Goal: Transaction & Acquisition: Book appointment/travel/reservation

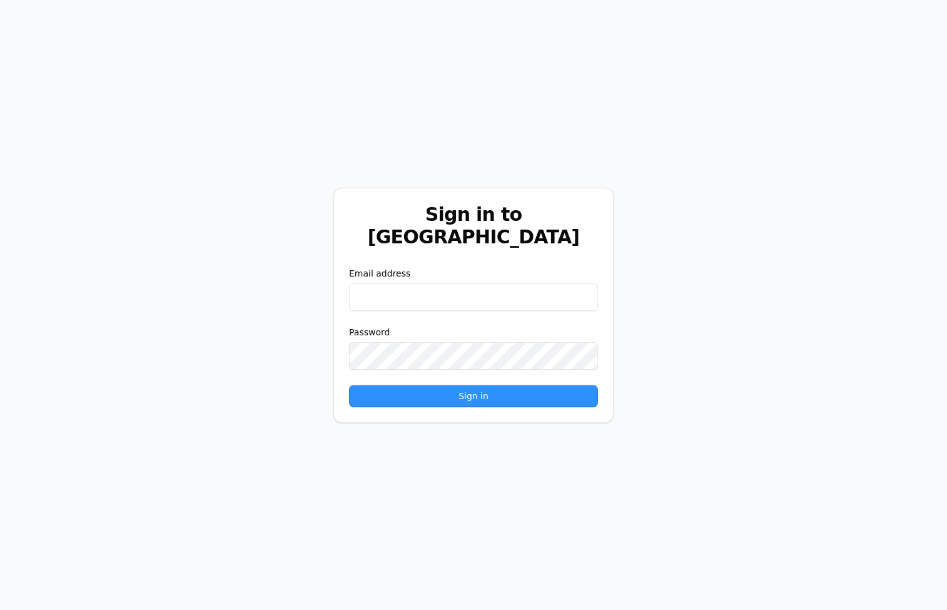
click at [470, 293] on input "email" at bounding box center [473, 297] width 249 height 28
paste input "**********"
type input "**********"
click at [489, 391] on button "Sign in" at bounding box center [473, 396] width 249 height 23
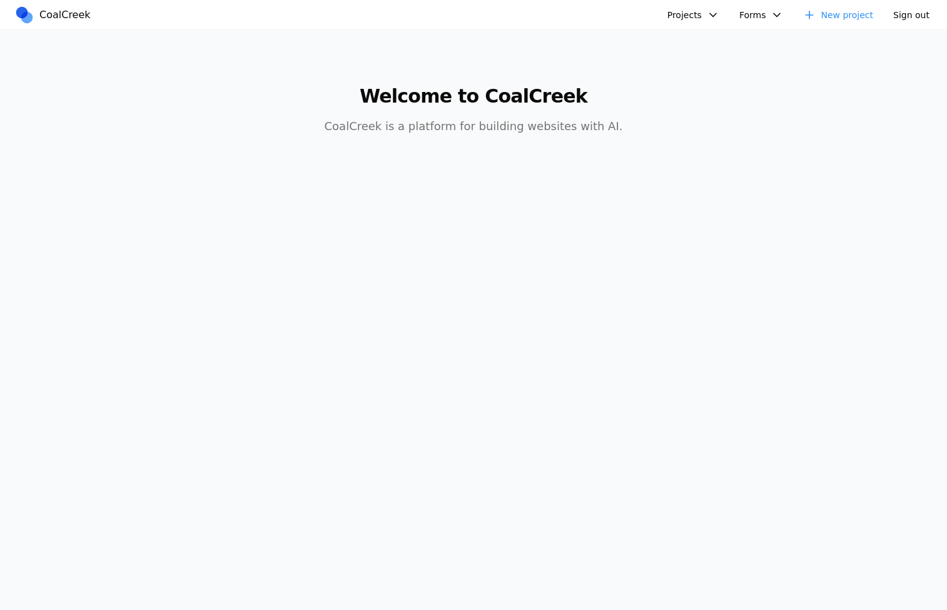
click at [711, 16] on button "Projects" at bounding box center [693, 15] width 67 height 19
click at [706, 42] on link "Spring Speech - Coal Creek Version" at bounding box center [761, 43] width 184 height 21
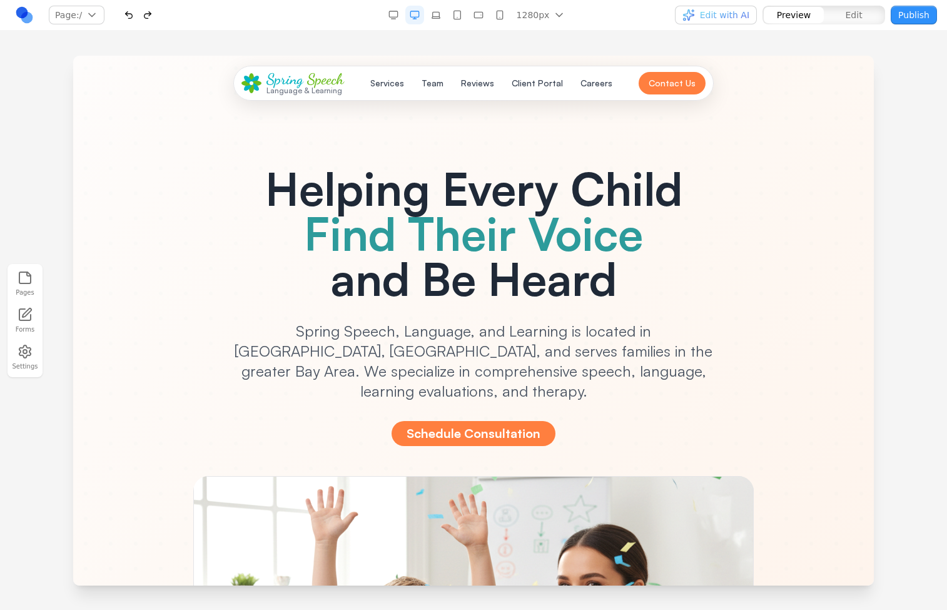
scroll to position [188, 0]
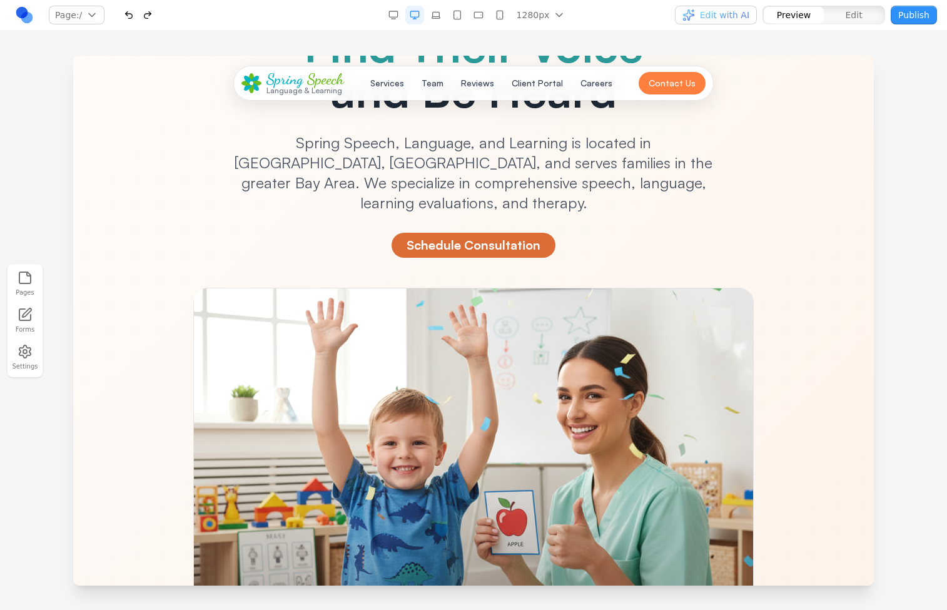
click at [468, 233] on button "Schedule Consultation" at bounding box center [474, 245] width 164 height 25
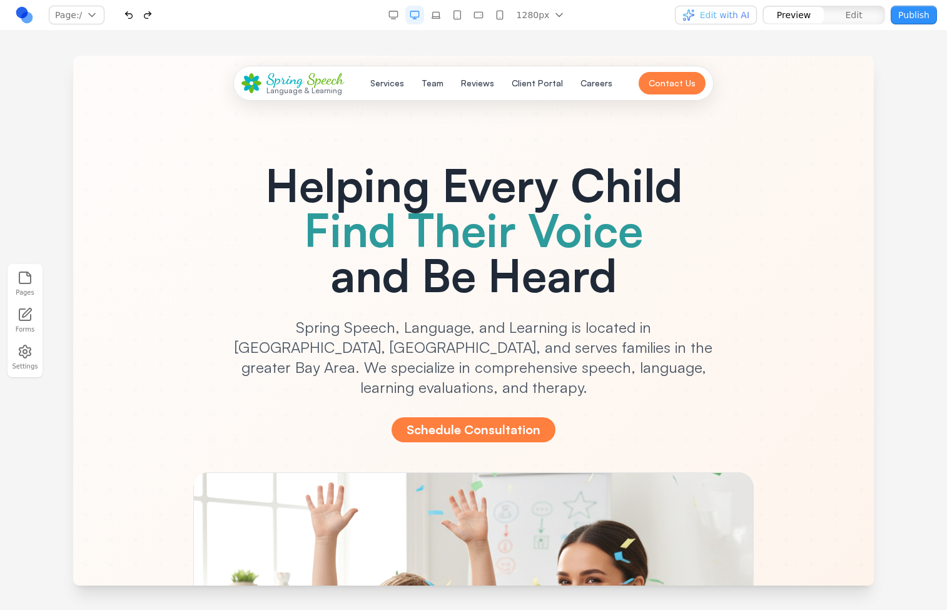
scroll to position [0, 0]
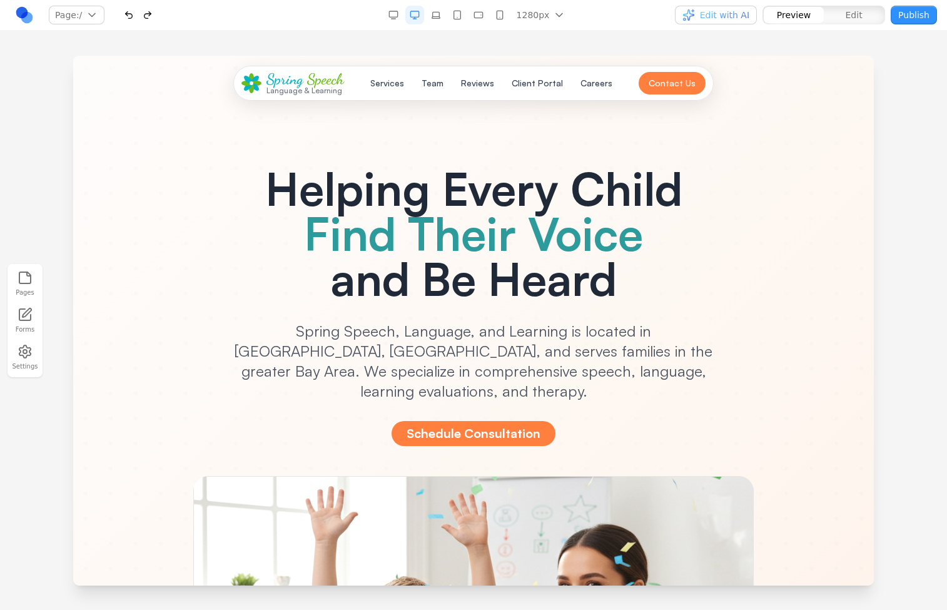
click at [398, 77] on button "Services" at bounding box center [387, 83] width 49 height 23
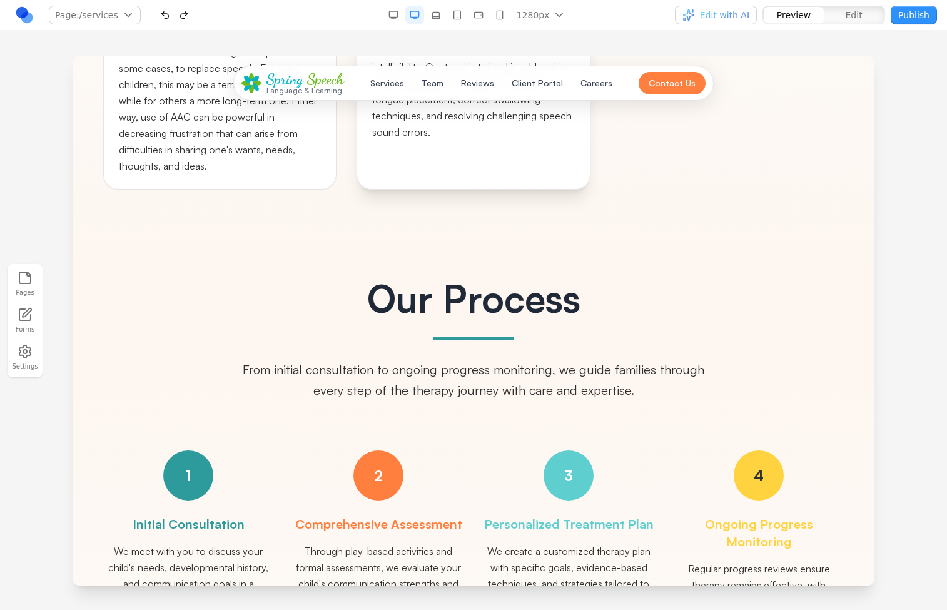
scroll to position [1790, 0]
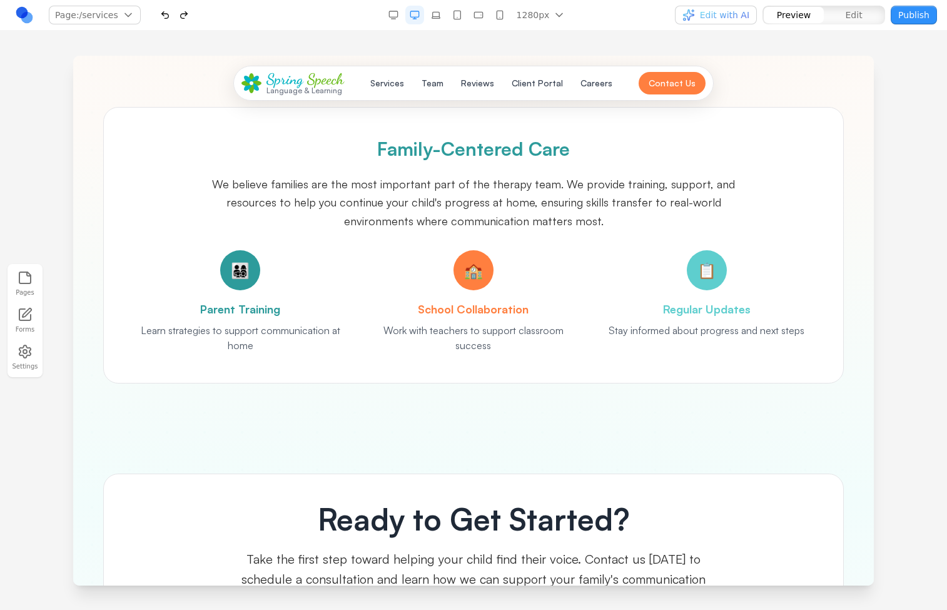
click at [474, 85] on button "Reviews" at bounding box center [478, 83] width 48 height 23
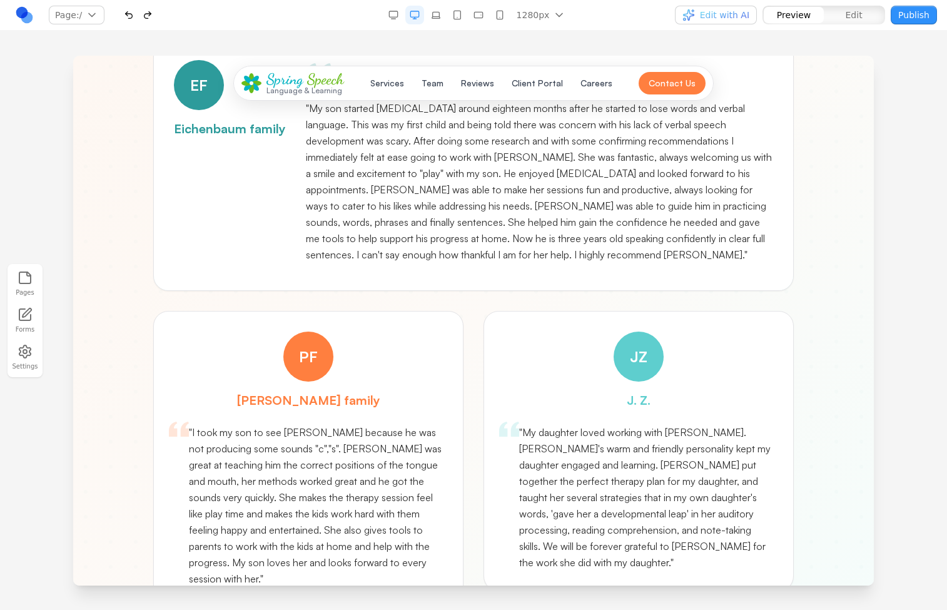
scroll to position [3674, 0]
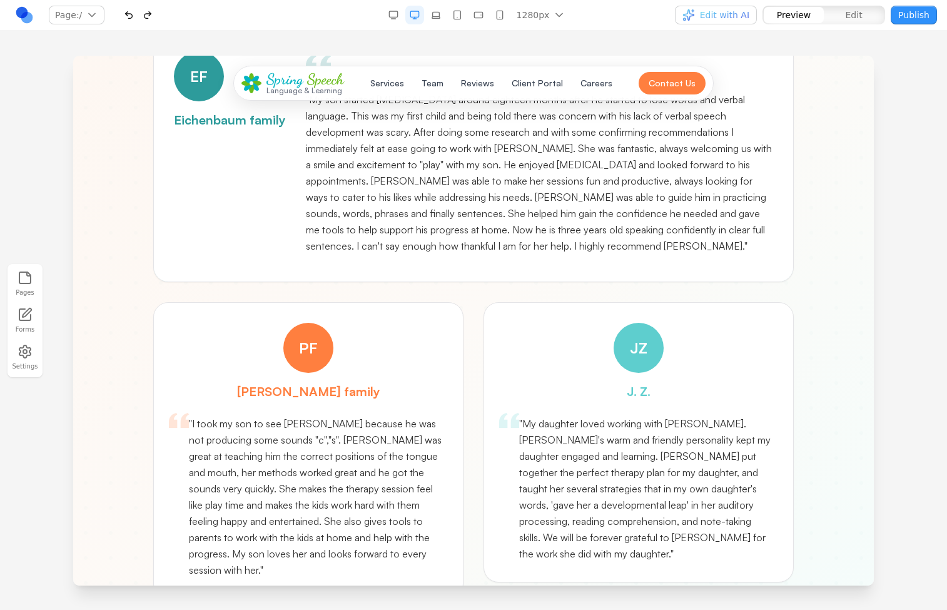
click at [513, 89] on button "Client Portal" at bounding box center [537, 83] width 66 height 23
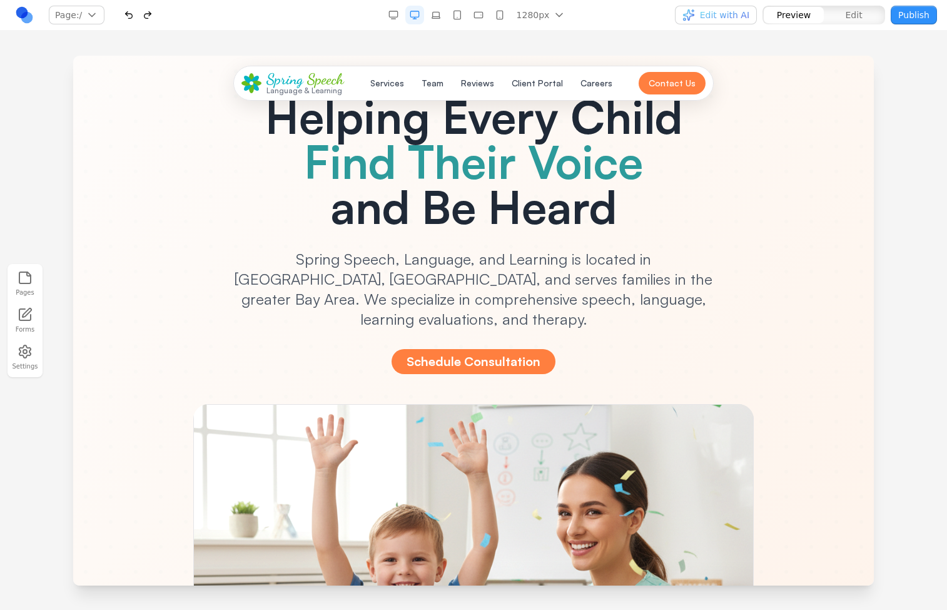
scroll to position [0, 0]
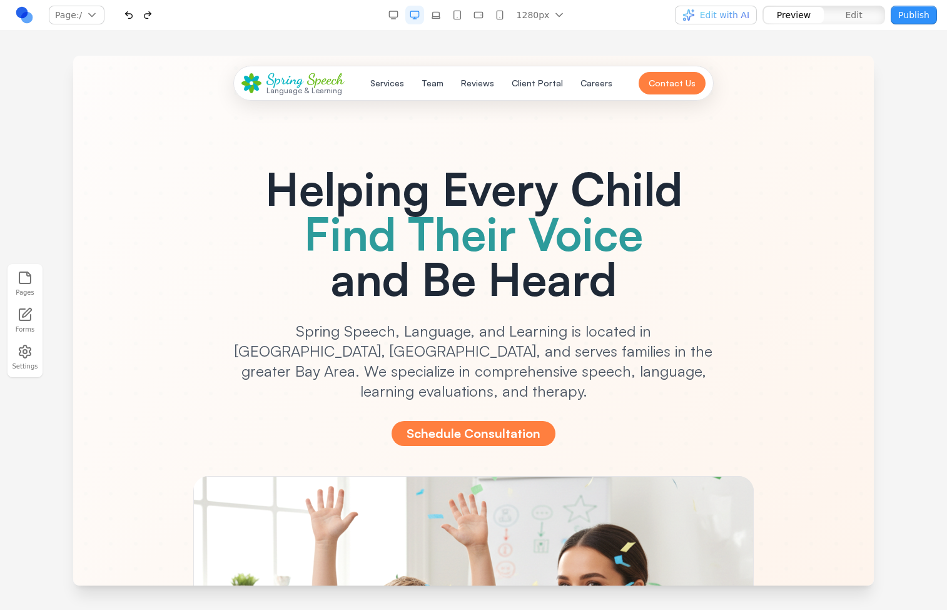
click at [378, 84] on button "Services" at bounding box center [387, 83] width 49 height 23
